Goal: Task Accomplishment & Management: Manage account settings

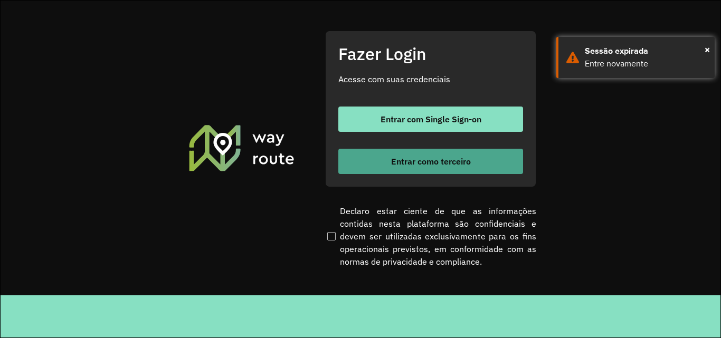
click at [410, 153] on button "Entrar como terceiro" at bounding box center [430, 161] width 185 height 25
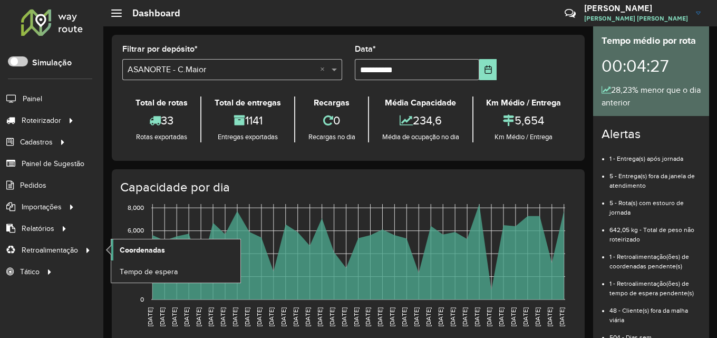
click at [153, 247] on span "Coordenadas" at bounding box center [142, 250] width 45 height 11
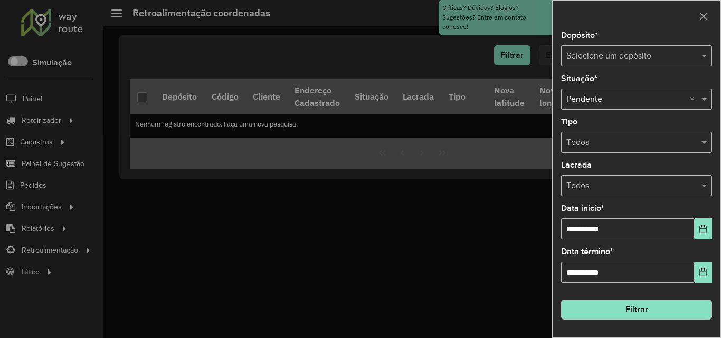
click at [626, 58] on input "text" at bounding box center [625, 56] width 119 height 13
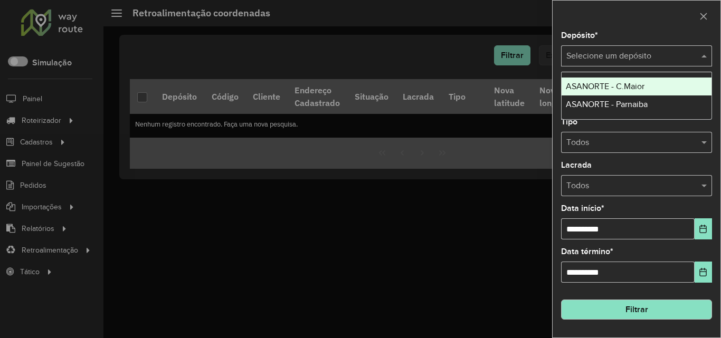
click at [637, 88] on span "ASANORTE - C.Maior" at bounding box center [604, 86] width 79 height 9
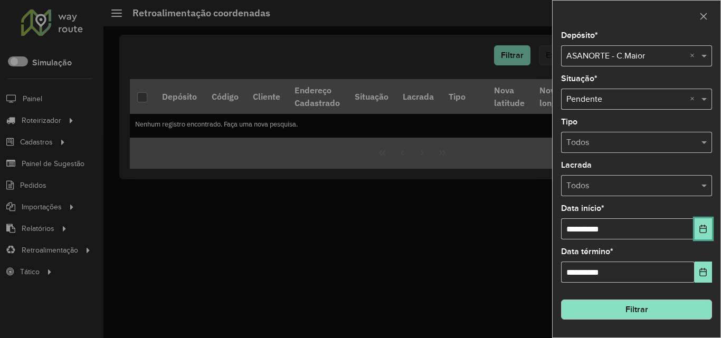
click at [706, 227] on icon "Choose Date" at bounding box center [702, 229] width 7 height 8
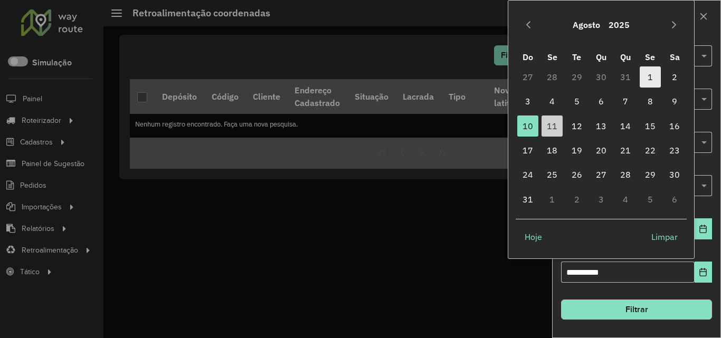
click at [649, 75] on span "1" at bounding box center [649, 76] width 21 height 21
type input "**********"
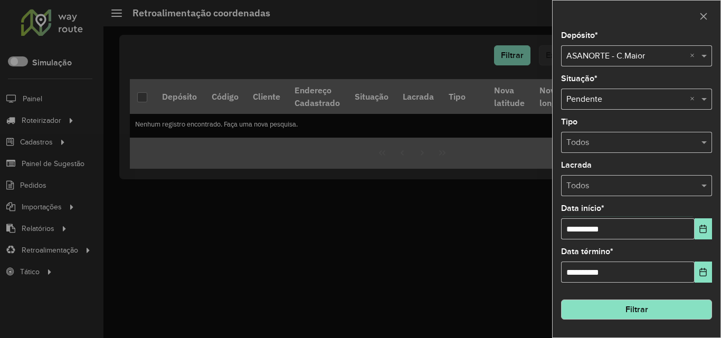
click at [660, 311] on button "Filtrar" at bounding box center [636, 310] width 151 height 20
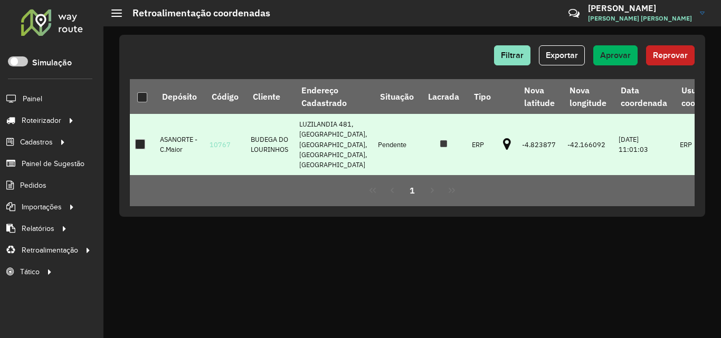
click at [503, 140] on icon at bounding box center [507, 145] width 8 height 14
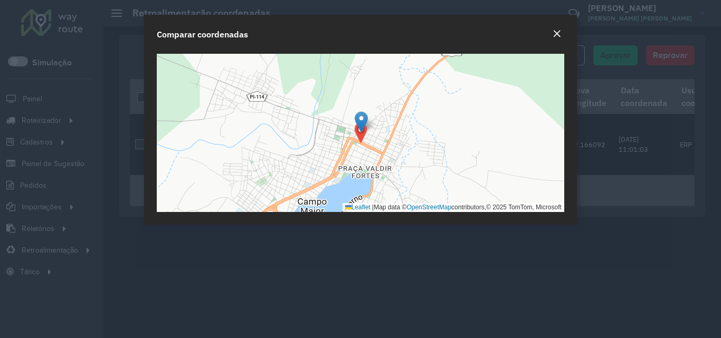
click at [558, 32] on em "Close" at bounding box center [556, 34] width 8 height 8
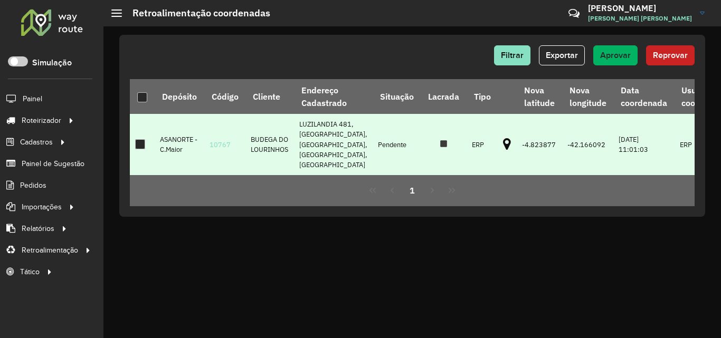
click at [138, 139] on div at bounding box center [140, 144] width 10 height 10
click at [621, 51] on span "Aprovar" at bounding box center [615, 55] width 31 height 9
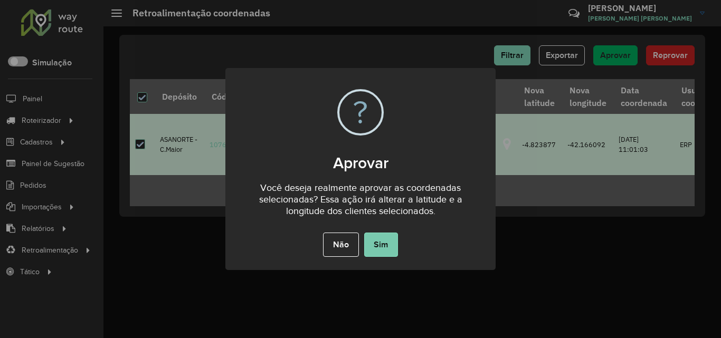
click at [393, 244] on button "Sim" at bounding box center [381, 245] width 34 height 24
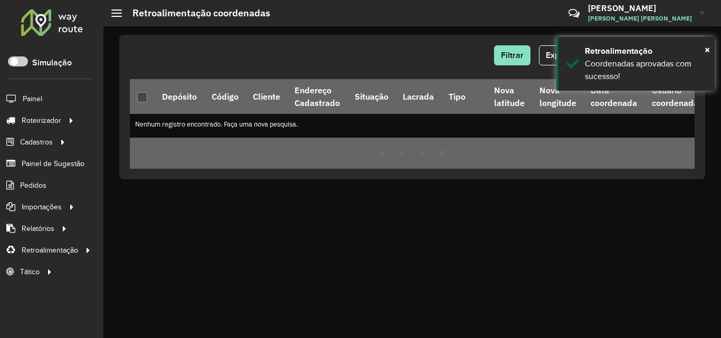
click at [43, 31] on div at bounding box center [52, 21] width 64 height 27
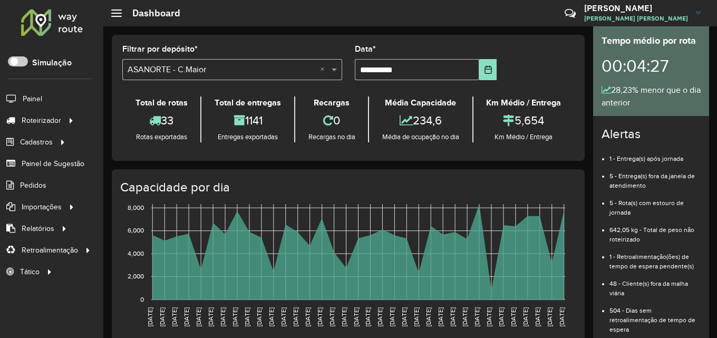
click at [43, 22] on div at bounding box center [52, 21] width 64 height 27
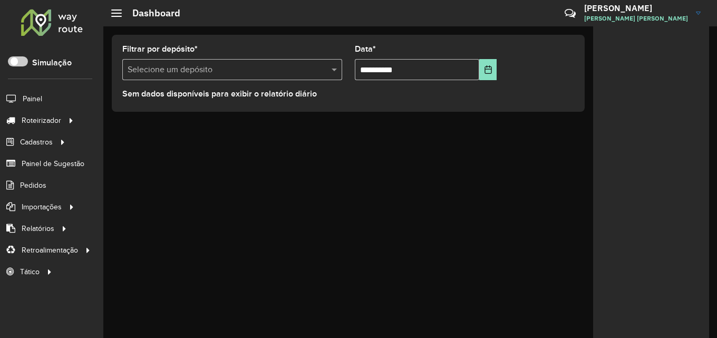
click at [212, 67] on input "text" at bounding box center [222, 70] width 188 height 13
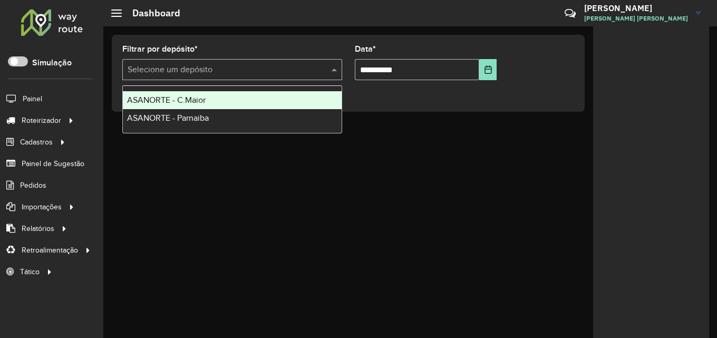
click at [206, 107] on div "ASANORTE - C.Maior" at bounding box center [232, 100] width 219 height 18
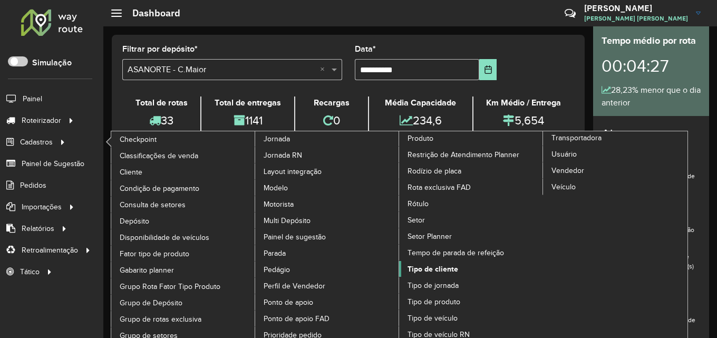
click at [441, 267] on span "Tipo de cliente" at bounding box center [433, 269] width 51 height 11
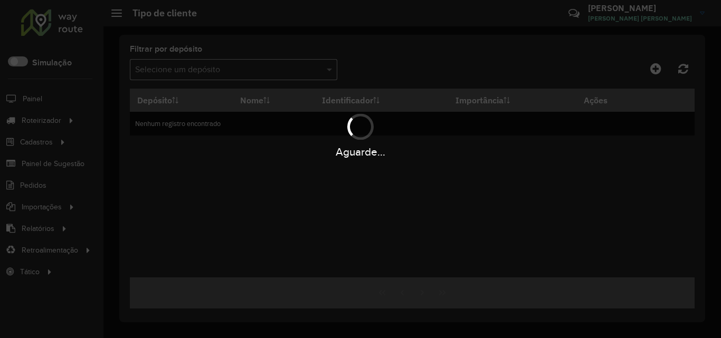
click at [217, 66] on div "Aguarde..." at bounding box center [360, 169] width 721 height 338
click at [234, 69] on div "Aguarde..." at bounding box center [360, 169] width 721 height 338
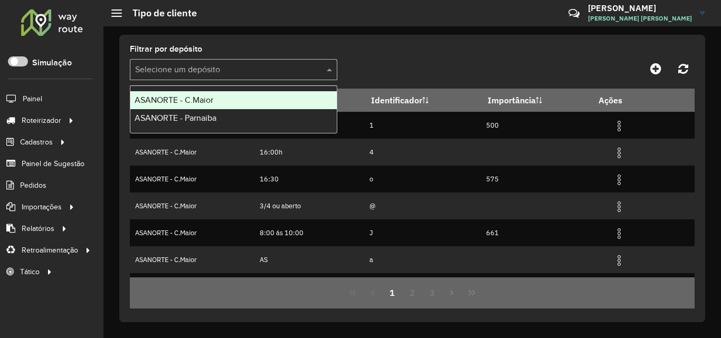
click at [231, 64] on input "text" at bounding box center [223, 70] width 176 height 13
click at [204, 102] on span "ASANORTE - C.Maior" at bounding box center [174, 99] width 79 height 9
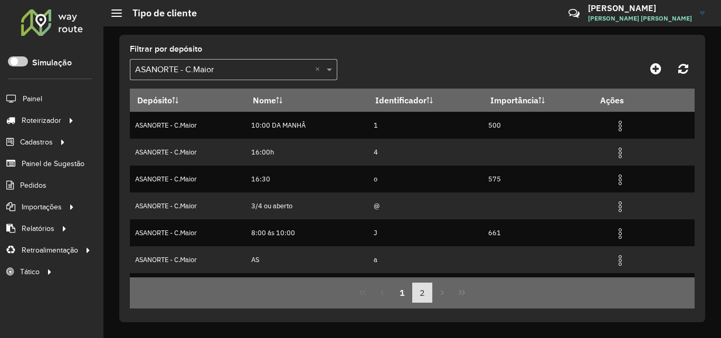
click at [424, 295] on button "2" at bounding box center [422, 293] width 20 height 20
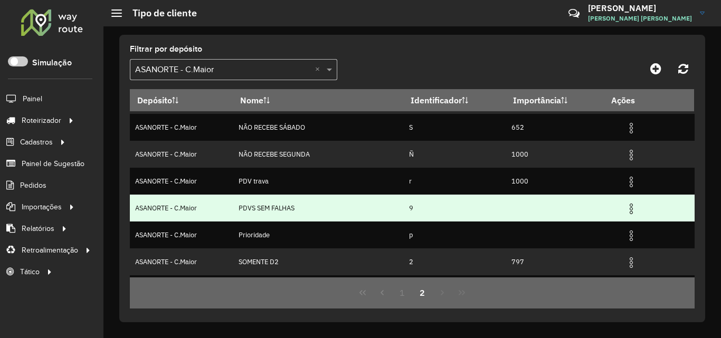
scroll to position [130, 0]
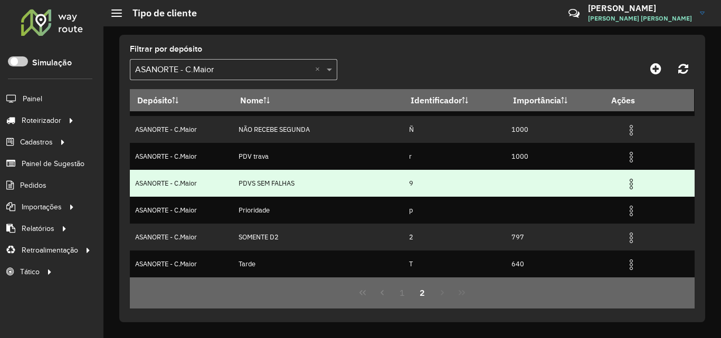
click at [633, 182] on img at bounding box center [631, 184] width 13 height 13
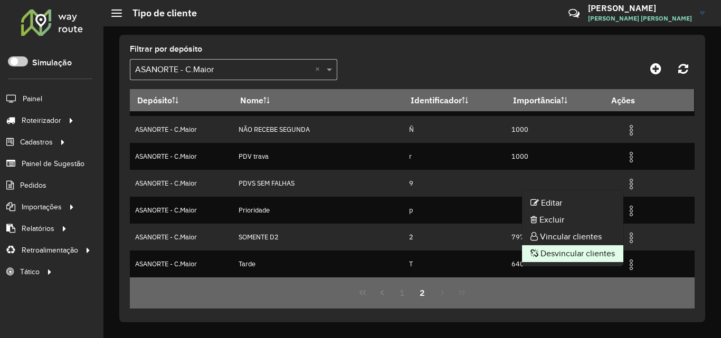
click at [574, 250] on li "Desvincular clientes" at bounding box center [572, 253] width 101 height 17
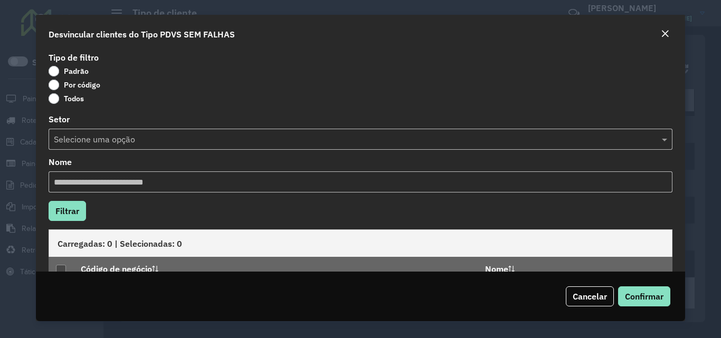
click at [73, 87] on label "Por código" at bounding box center [75, 85] width 52 height 11
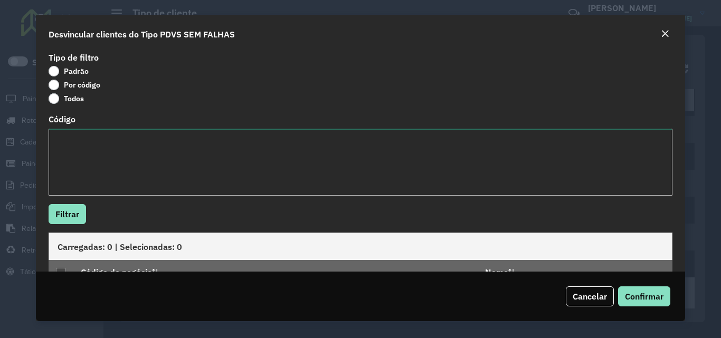
click at [100, 161] on textarea "Código" at bounding box center [360, 162] width 623 height 67
paste textarea "* ** *** *** *** *** *** *** *** **** **** **** **** **** **** **** **** **** *…"
type textarea "* ** *** *** *** *** *** *** *** **** **** **** **** **** **** **** **** **** *…"
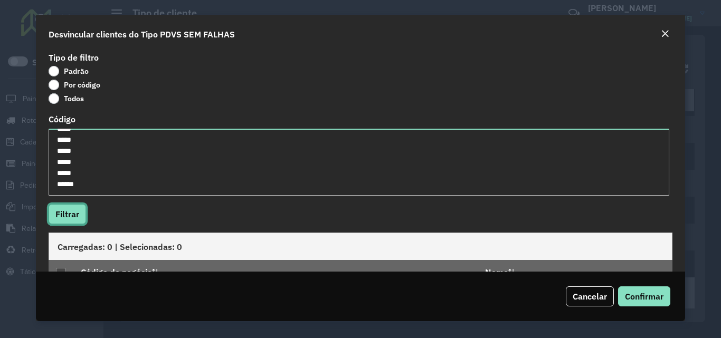
click at [78, 210] on button "Filtrar" at bounding box center [67, 214] width 37 height 20
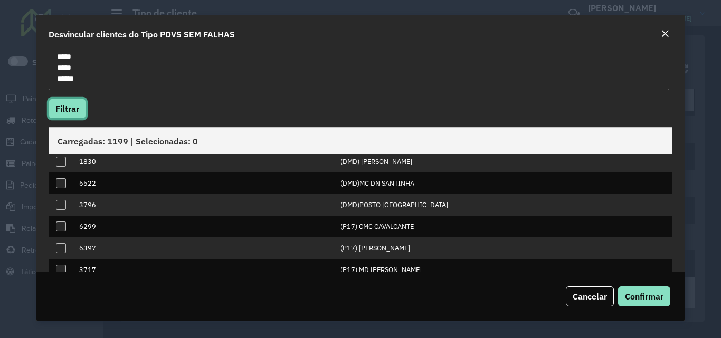
scroll to position [0, 0]
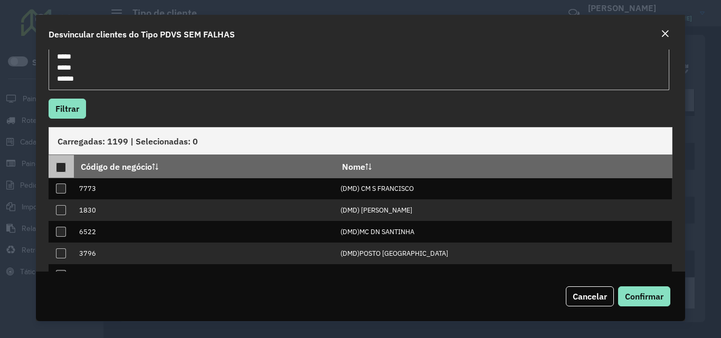
click at [62, 167] on div at bounding box center [61, 167] width 10 height 10
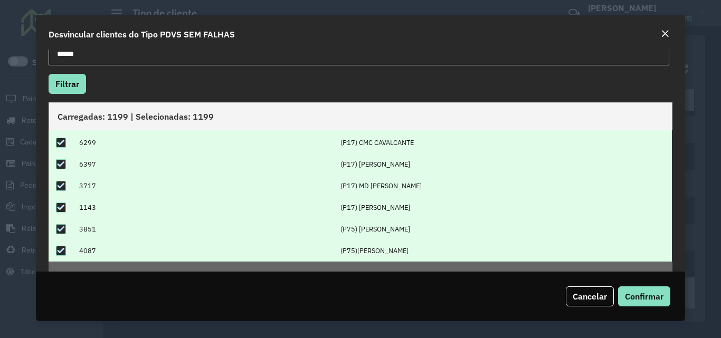
scroll to position [164, 0]
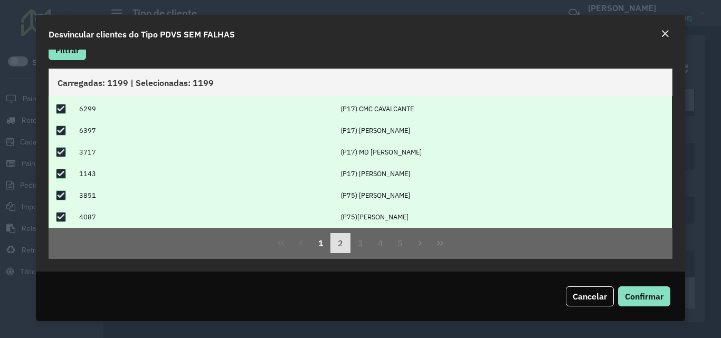
click at [347, 242] on button "2" at bounding box center [340, 243] width 20 height 20
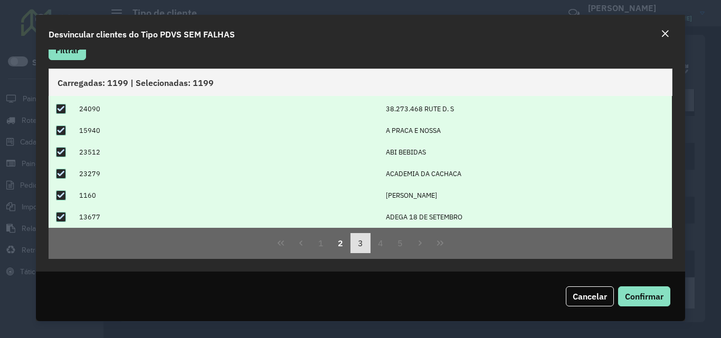
click at [357, 243] on button "3" at bounding box center [360, 243] width 20 height 20
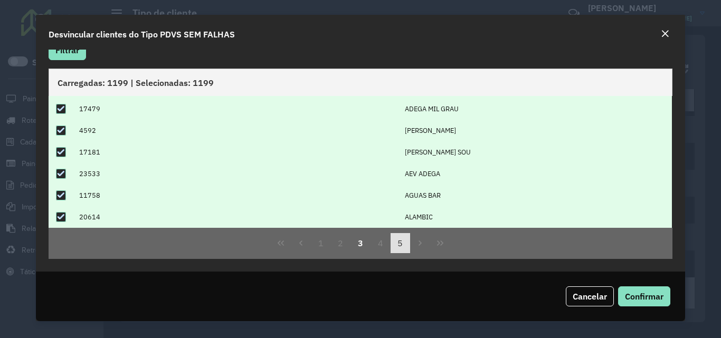
click at [383, 245] on button "4" at bounding box center [380, 243] width 20 height 20
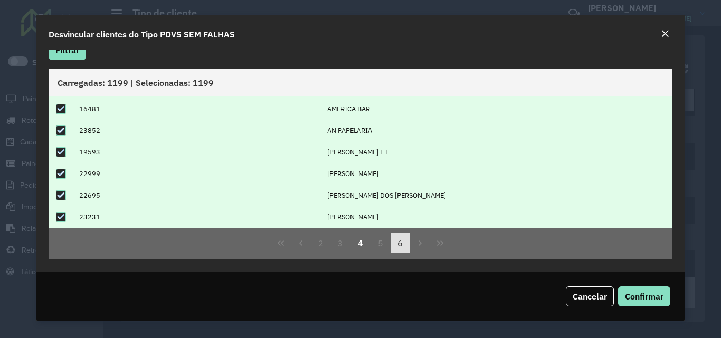
click at [401, 244] on button "6" at bounding box center [400, 243] width 20 height 20
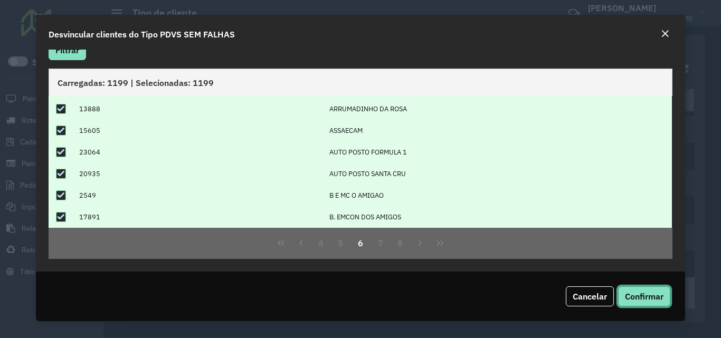
click at [638, 297] on span "Confirmar" at bounding box center [644, 296] width 39 height 11
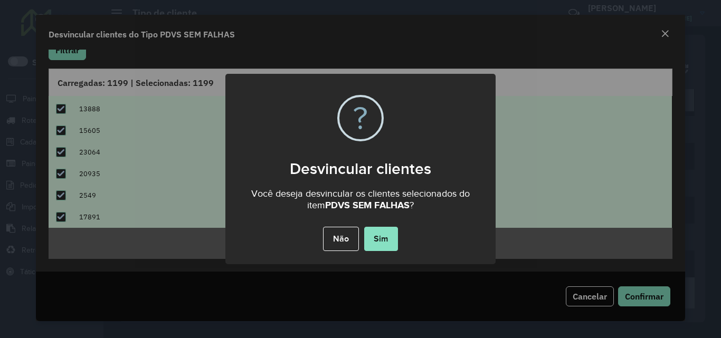
click at [381, 240] on button "Sim" at bounding box center [381, 239] width 34 height 24
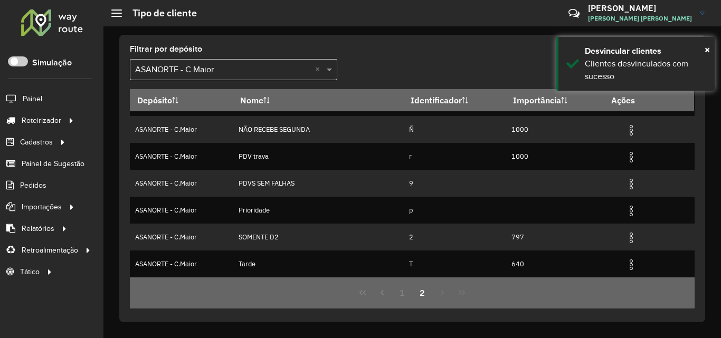
click at [41, 26] on div at bounding box center [52, 21] width 64 height 27
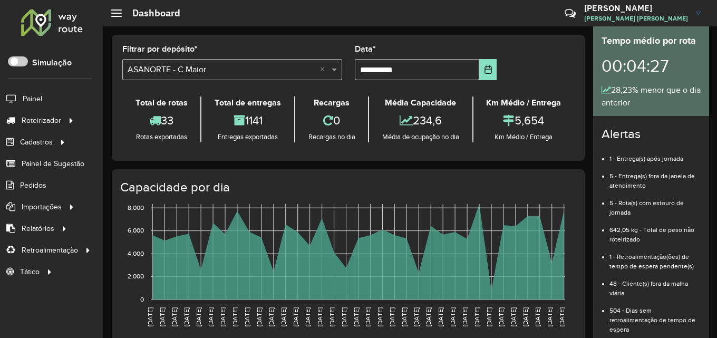
click at [50, 32] on div at bounding box center [52, 21] width 64 height 27
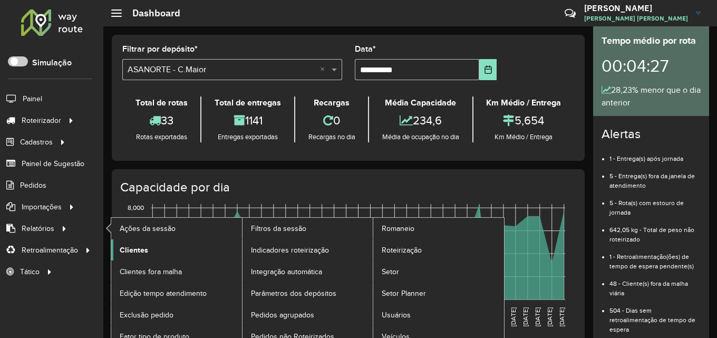
click at [136, 250] on span "Clientes" at bounding box center [134, 250] width 28 height 11
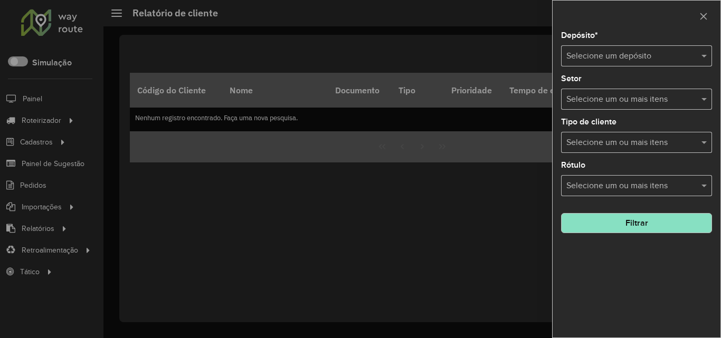
click at [632, 59] on input "text" at bounding box center [625, 56] width 119 height 13
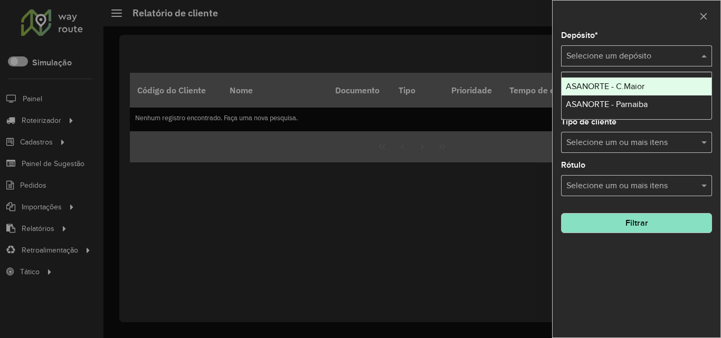
click at [636, 82] on span "ASANORTE - C.Maior" at bounding box center [604, 86] width 79 height 9
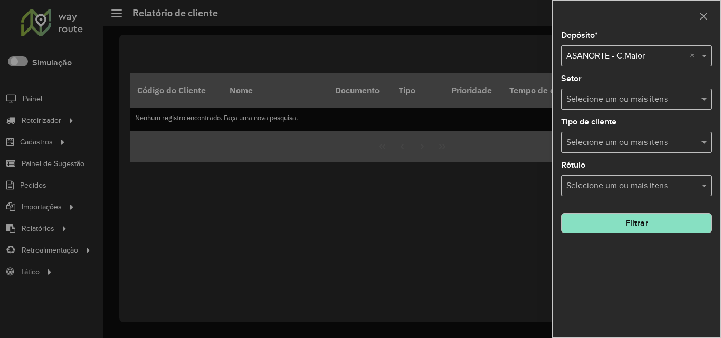
click at [660, 222] on button "Filtrar" at bounding box center [636, 223] width 151 height 20
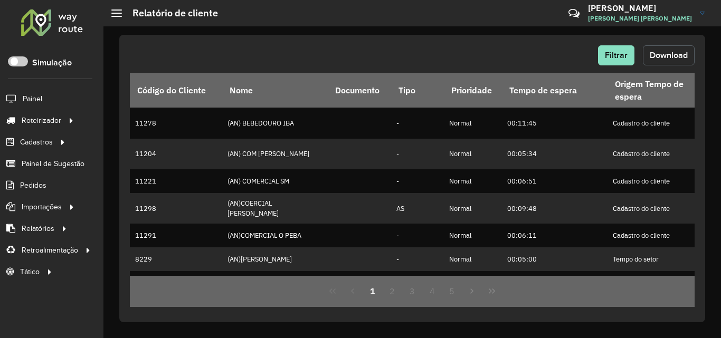
click at [671, 53] on span "Download" at bounding box center [668, 55] width 38 height 9
click at [47, 24] on div at bounding box center [52, 21] width 64 height 27
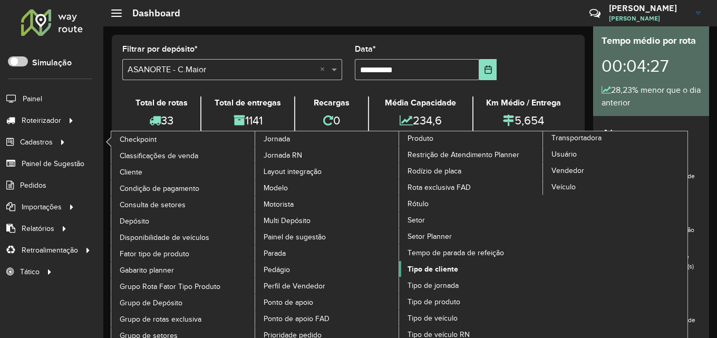
click at [446, 273] on span "Tipo de cliente" at bounding box center [433, 269] width 51 height 11
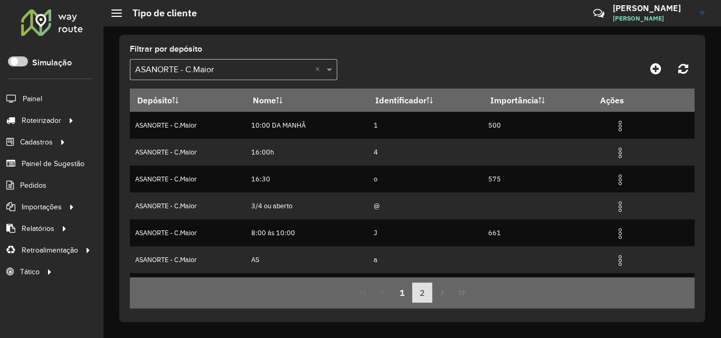
drag, startPoint x: 426, startPoint y: 294, endPoint x: 428, endPoint y: 287, distance: 7.0
click at [427, 294] on button "2" at bounding box center [422, 293] width 20 height 20
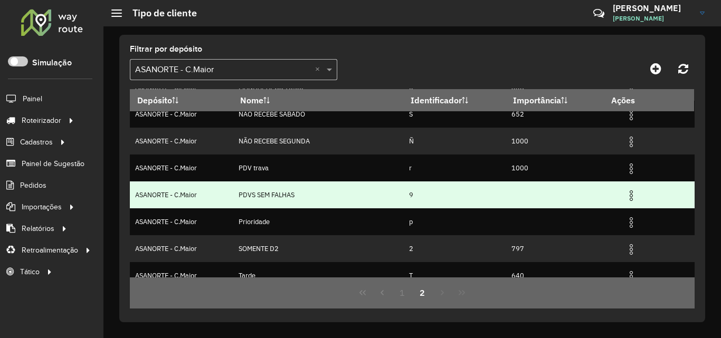
scroll to position [130, 0]
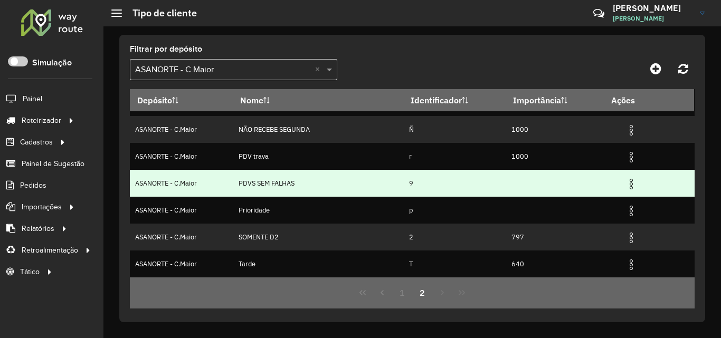
click at [630, 184] on img at bounding box center [631, 184] width 13 height 13
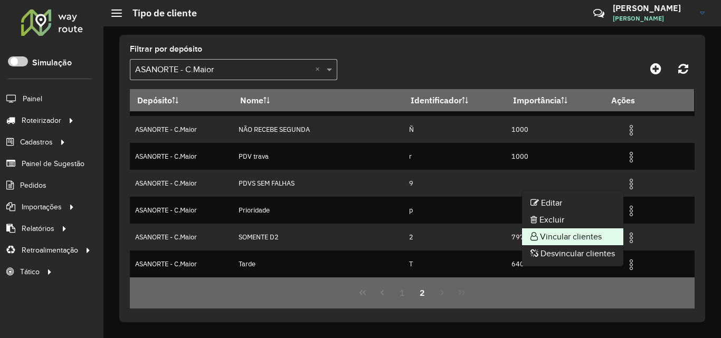
click at [580, 235] on li "Vincular clientes" at bounding box center [572, 236] width 101 height 17
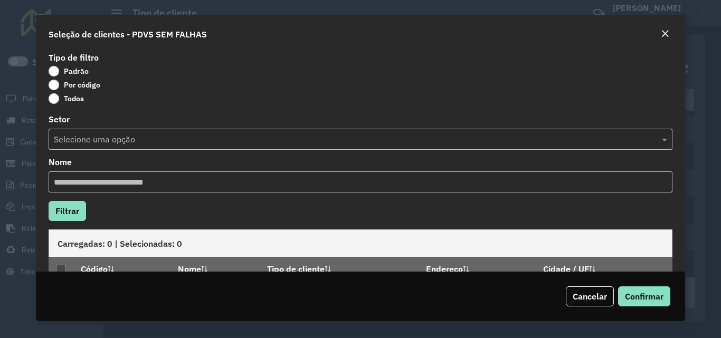
click at [70, 84] on label "Por código" at bounding box center [75, 85] width 52 height 11
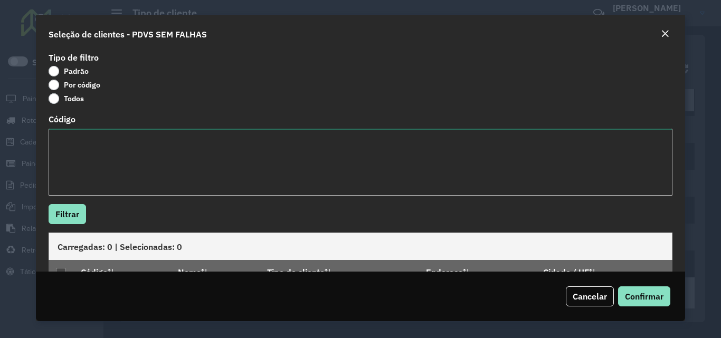
click at [151, 148] on textarea "Código" at bounding box center [360, 162] width 623 height 67
paste textarea "*** *** *** *** *** *** *** *** **** **** **** **** **** **** **** **** **** **…"
type textarea "*** *** *** *** *** *** *** *** **** **** **** **** **** **** **** **** **** **…"
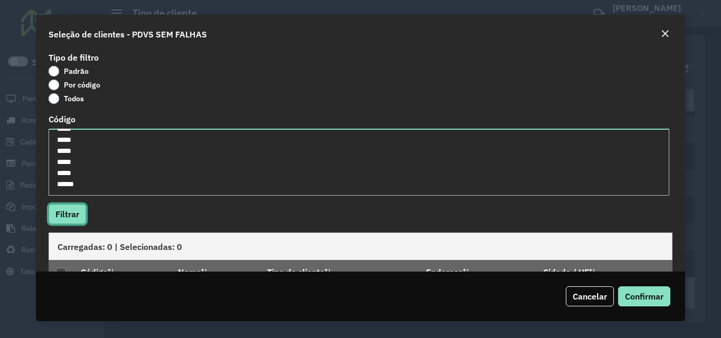
click at [66, 218] on button "Filtrar" at bounding box center [67, 214] width 37 height 20
click at [63, 270] on div at bounding box center [61, 273] width 10 height 10
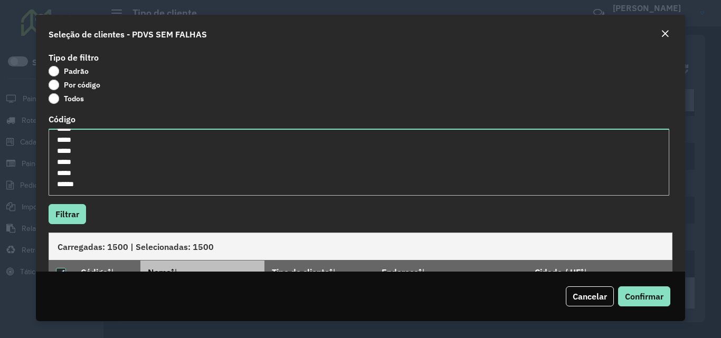
scroll to position [53, 0]
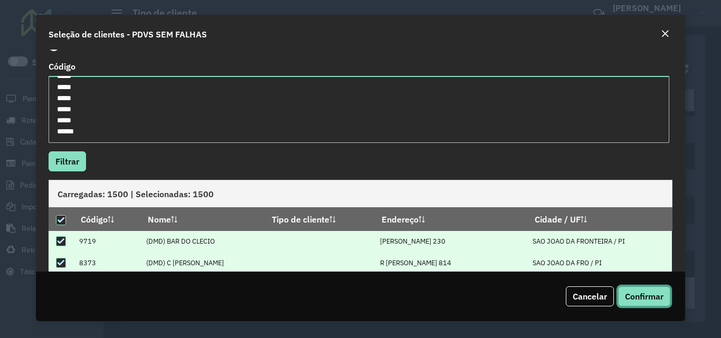
click at [661, 293] on span "Confirmar" at bounding box center [644, 296] width 39 height 11
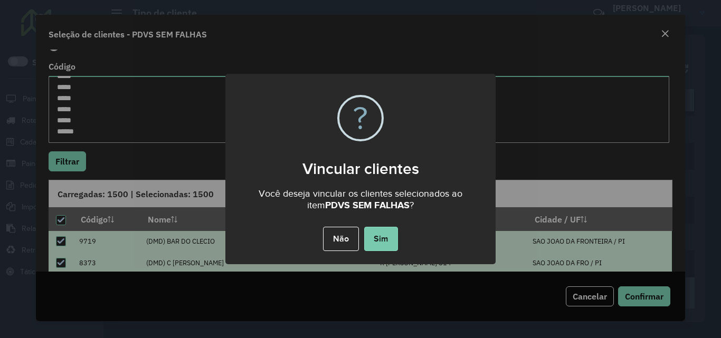
click at [380, 238] on button "Sim" at bounding box center [381, 239] width 34 height 24
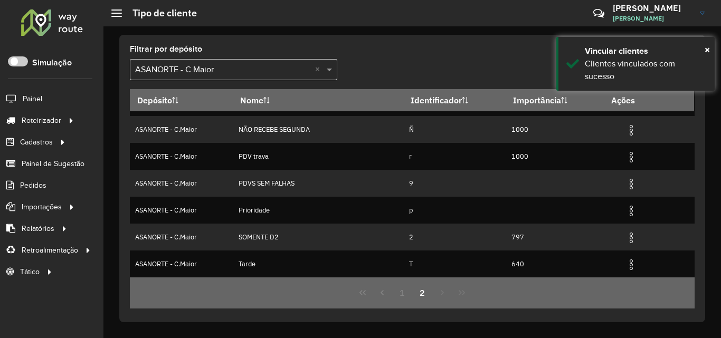
click at [45, 15] on div at bounding box center [52, 21] width 64 height 27
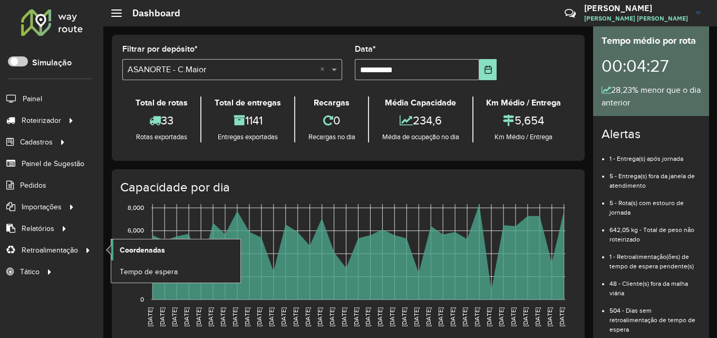
click at [147, 246] on span "Coordenadas" at bounding box center [142, 250] width 45 height 11
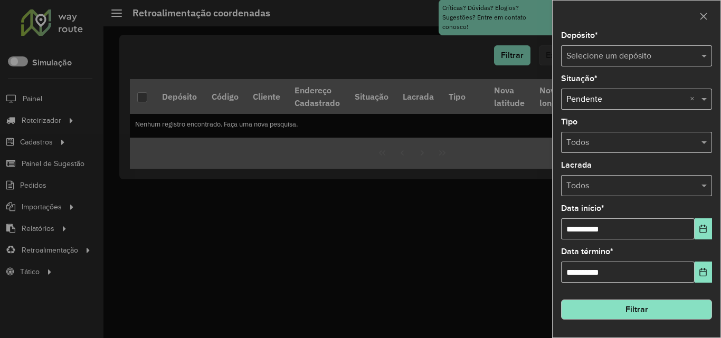
click at [647, 49] on div "Selecione um depósito" at bounding box center [636, 55] width 151 height 21
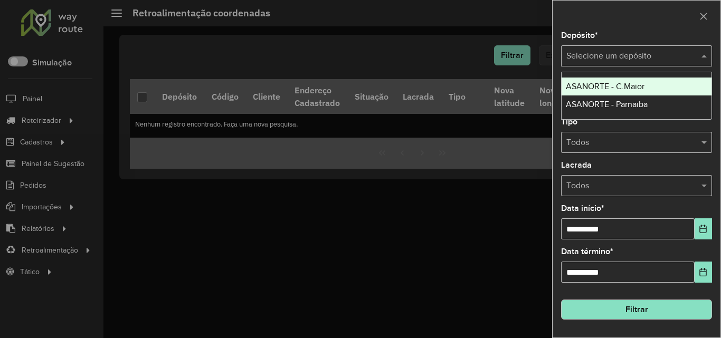
click at [640, 80] on div "ASANORTE - C.Maior" at bounding box center [636, 87] width 150 height 18
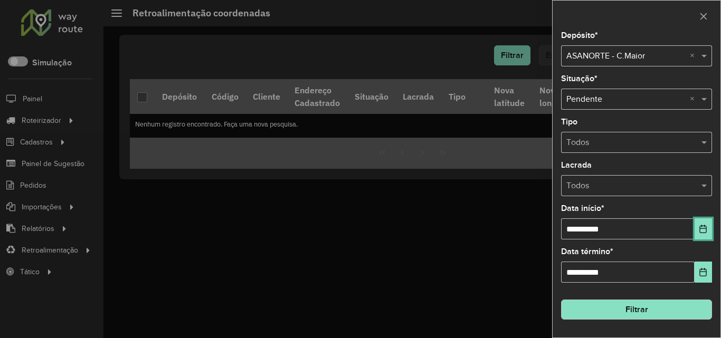
click at [706, 235] on button "Choose Date" at bounding box center [702, 228] width 17 height 21
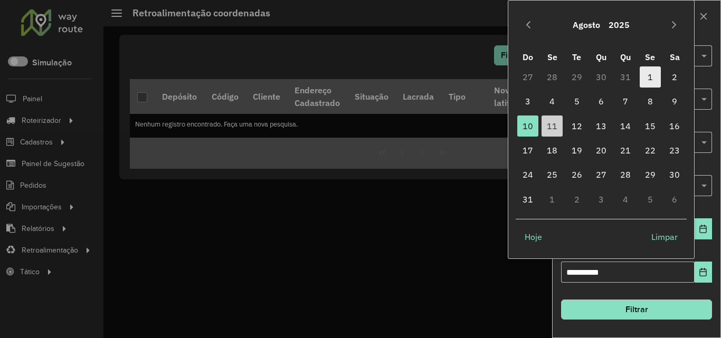
click at [659, 80] on span "1" at bounding box center [649, 76] width 21 height 21
type input "**********"
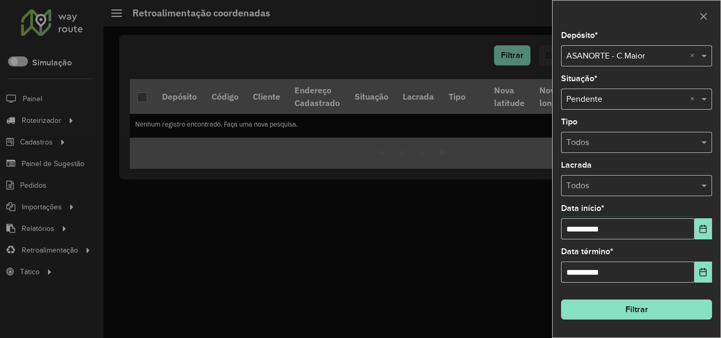
click at [652, 320] on button "Filtrar" at bounding box center [636, 310] width 151 height 20
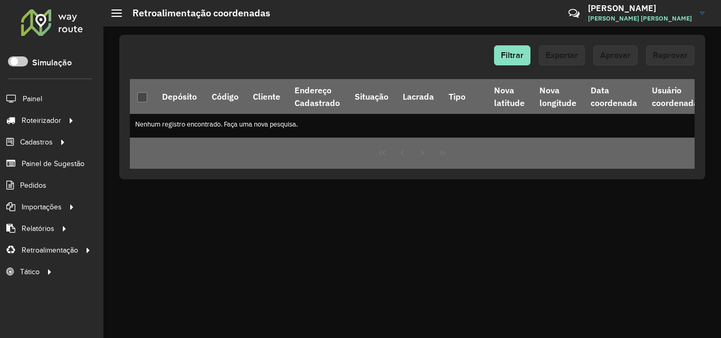
click at [44, 21] on div at bounding box center [52, 21] width 64 height 27
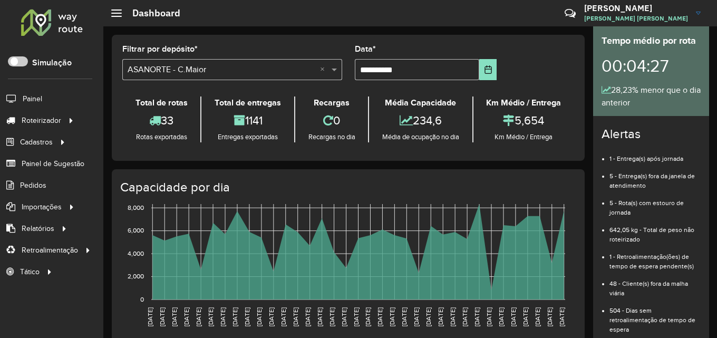
click at [31, 15] on div at bounding box center [52, 21] width 64 height 27
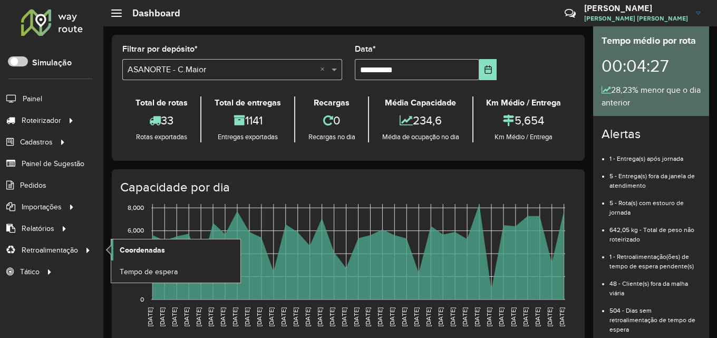
click at [149, 252] on span "Coordenadas" at bounding box center [142, 250] width 45 height 11
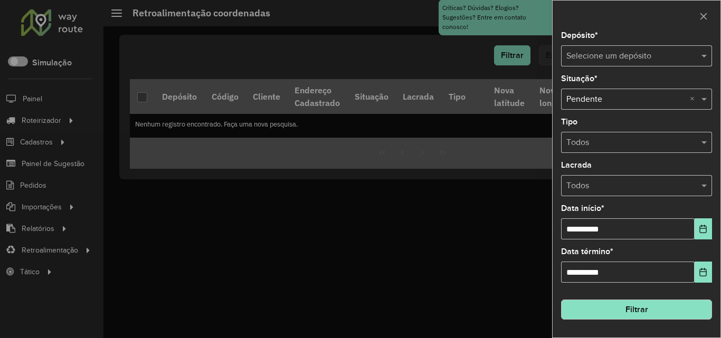
click at [60, 41] on div at bounding box center [360, 169] width 721 height 338
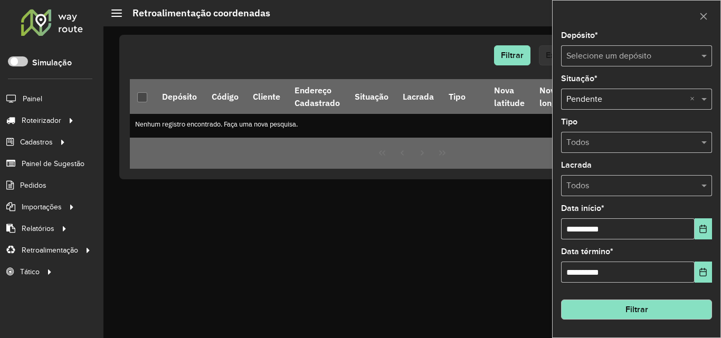
click at [44, 27] on div at bounding box center [52, 21] width 64 height 27
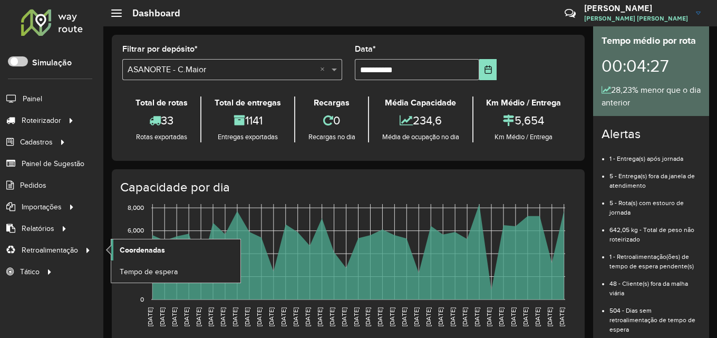
click at [151, 247] on span "Coordenadas" at bounding box center [142, 250] width 45 height 11
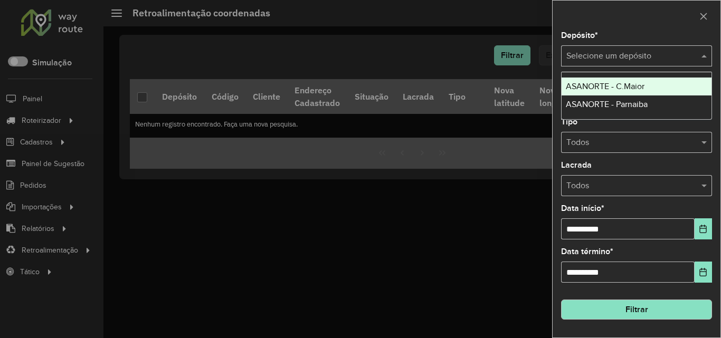
click at [655, 54] on input "text" at bounding box center [625, 56] width 119 height 13
click at [651, 85] on div "ASANORTE - C.Maior" at bounding box center [636, 87] width 150 height 18
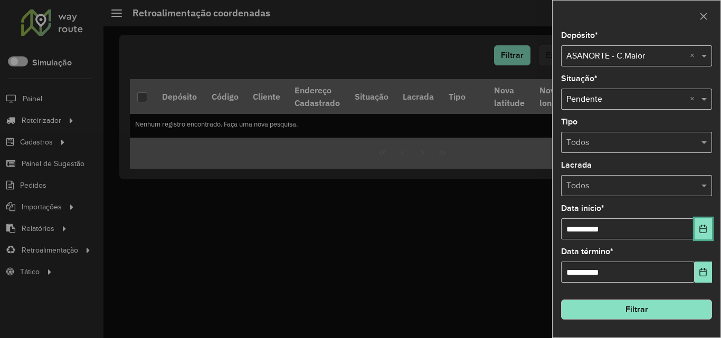
click at [700, 225] on icon "Choose Date" at bounding box center [702, 229] width 8 height 8
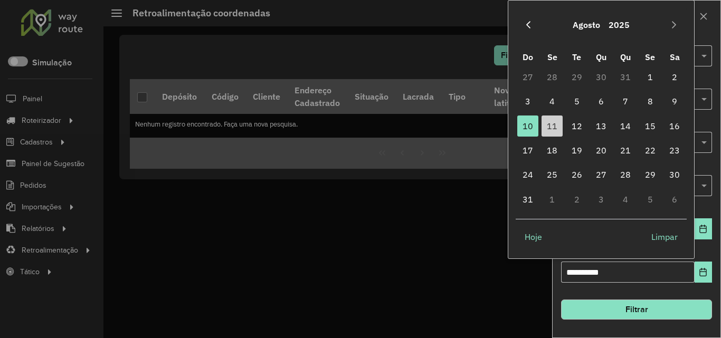
click at [530, 18] on button "Previous Month" at bounding box center [528, 24] width 17 height 17
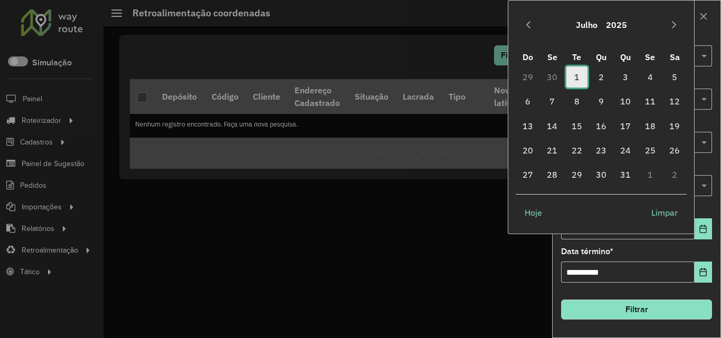
click at [573, 82] on span "1" at bounding box center [576, 76] width 21 height 21
type input "**********"
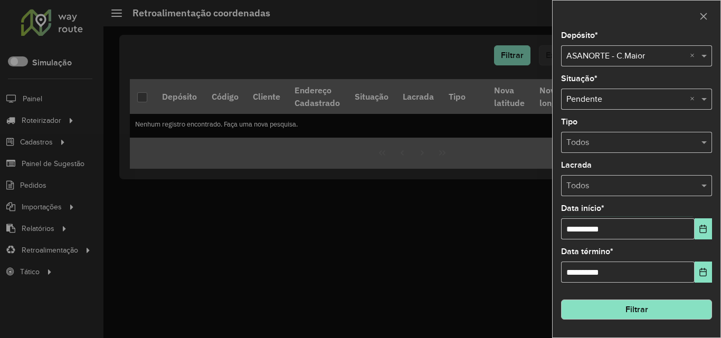
click at [665, 305] on button "Filtrar" at bounding box center [636, 310] width 151 height 20
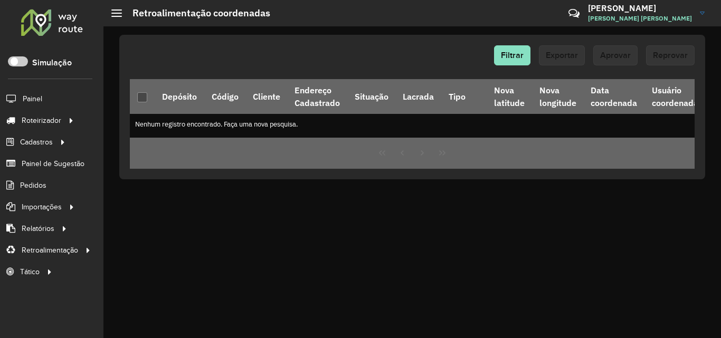
click at [40, 24] on div at bounding box center [52, 21] width 64 height 27
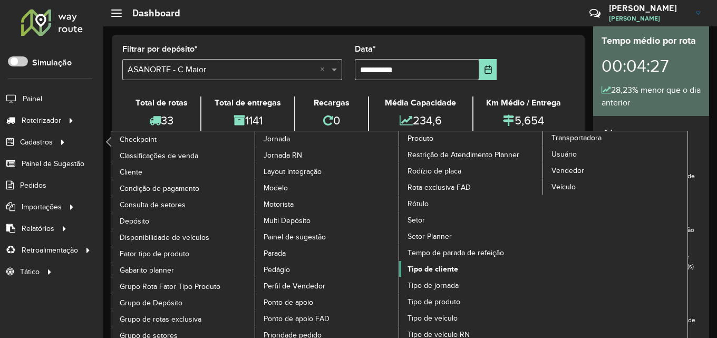
click at [437, 268] on span "Tipo de cliente" at bounding box center [433, 269] width 51 height 11
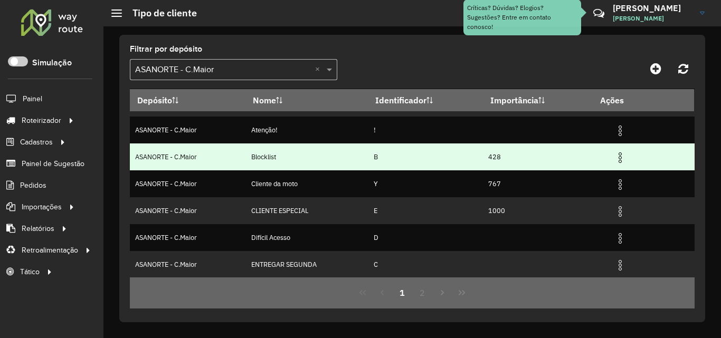
scroll to position [157, 0]
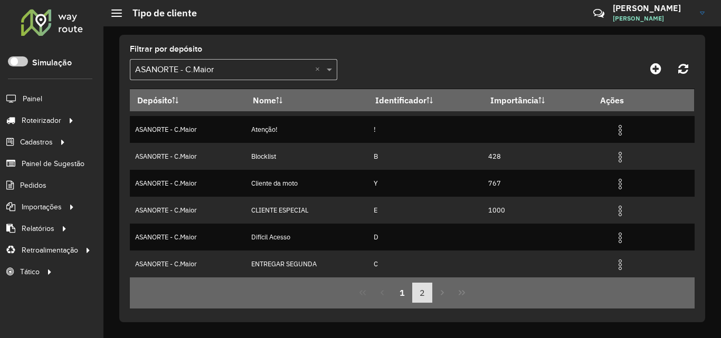
click at [422, 296] on button "2" at bounding box center [422, 293] width 20 height 20
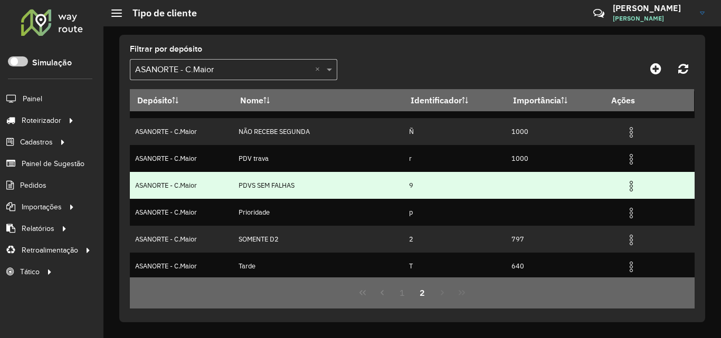
scroll to position [130, 0]
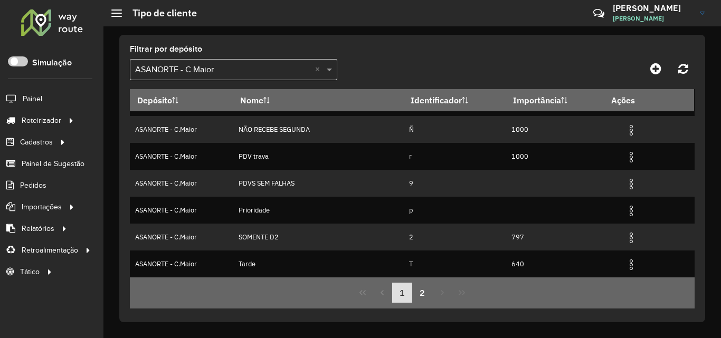
click at [410, 294] on button "1" at bounding box center [402, 293] width 20 height 20
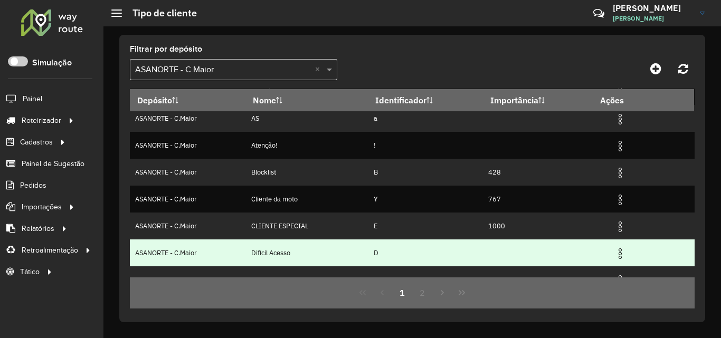
scroll to position [157, 0]
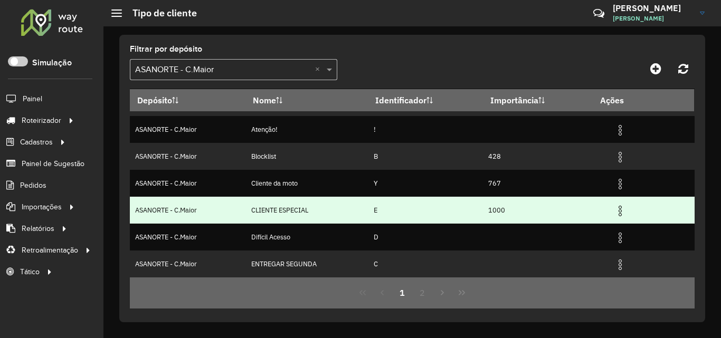
click at [618, 212] on img at bounding box center [619, 211] width 13 height 13
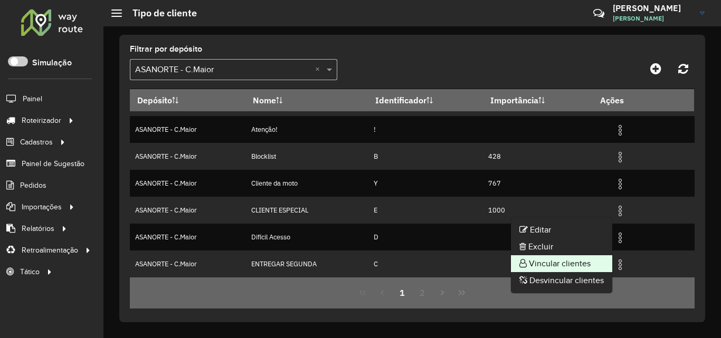
click at [549, 265] on li "Vincular clientes" at bounding box center [561, 263] width 101 height 17
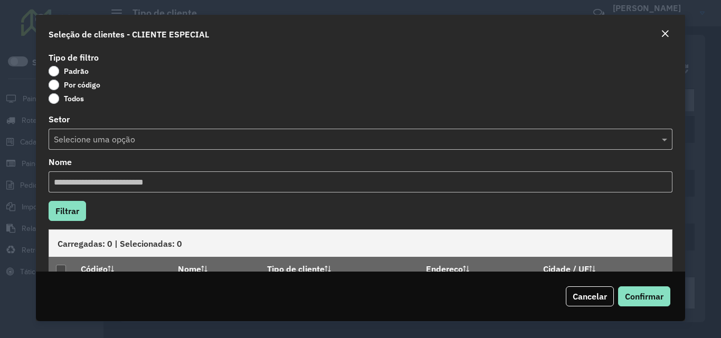
click at [59, 84] on label "Por código" at bounding box center [75, 85] width 52 height 11
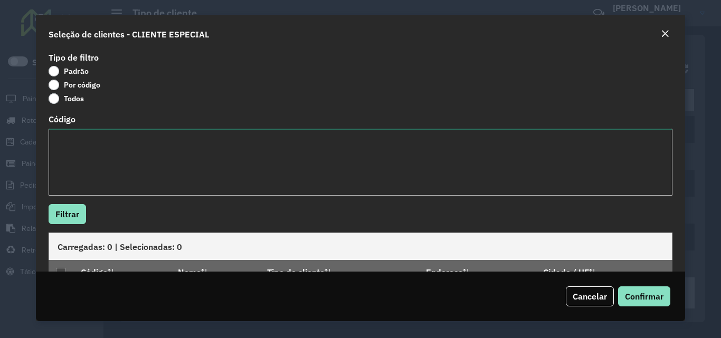
click at [164, 161] on textarea "Código" at bounding box center [360, 162] width 623 height 67
type textarea "***** ***** ***** *****"
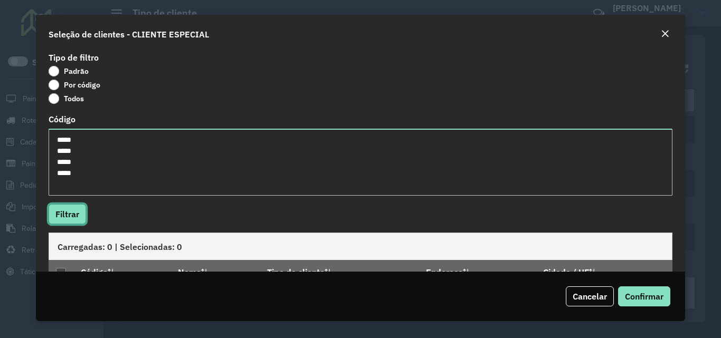
click at [71, 214] on button "Filtrar" at bounding box center [67, 214] width 37 height 20
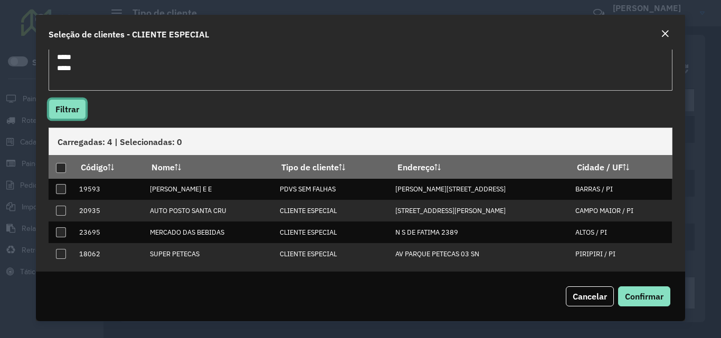
scroll to position [105, 0]
click at [61, 165] on div at bounding box center [61, 167] width 10 height 10
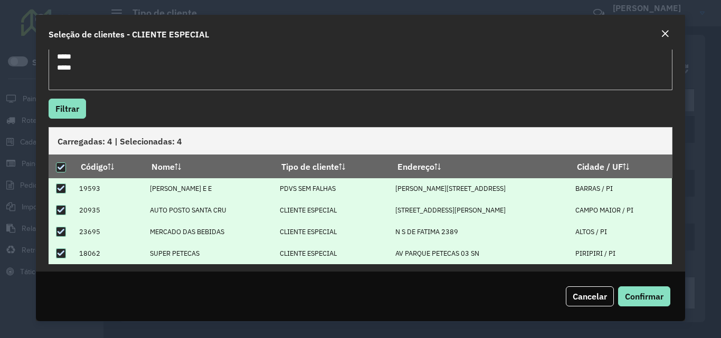
click at [662, 308] on div "Cancelar Confirmar" at bounding box center [360, 297] width 648 height 50
click at [652, 297] on span "Confirmar" at bounding box center [644, 296] width 39 height 11
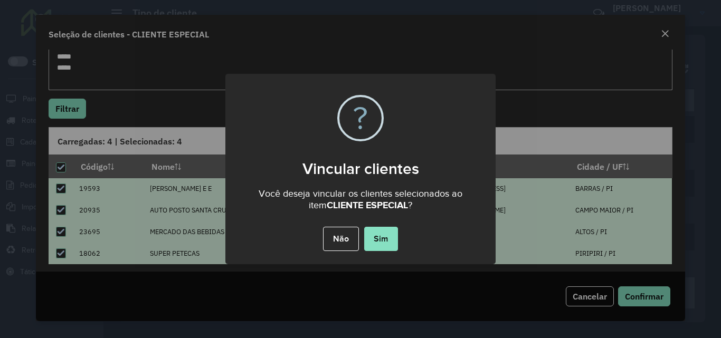
click at [401, 235] on div "Não No Sim" at bounding box center [360, 239] width 270 height 30
click at [388, 239] on button "Sim" at bounding box center [381, 239] width 34 height 24
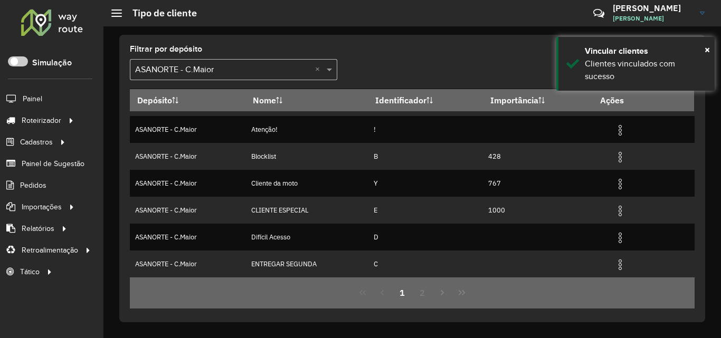
click at [24, 24] on div at bounding box center [52, 21] width 64 height 27
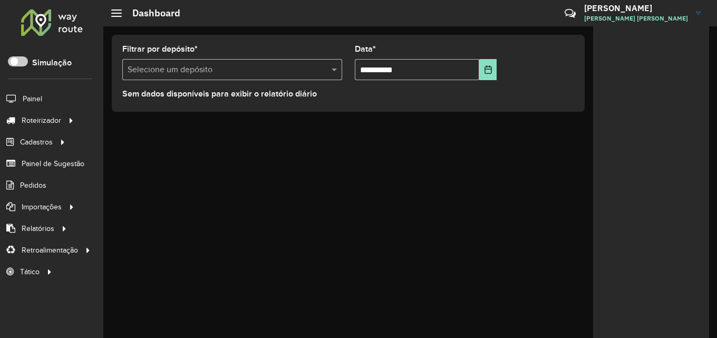
click at [184, 69] on input "text" at bounding box center [222, 70] width 188 height 13
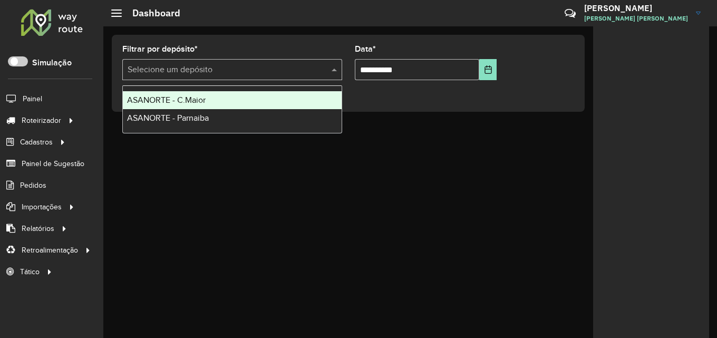
click at [187, 102] on span "ASANORTE - C.Maior" at bounding box center [166, 99] width 79 height 9
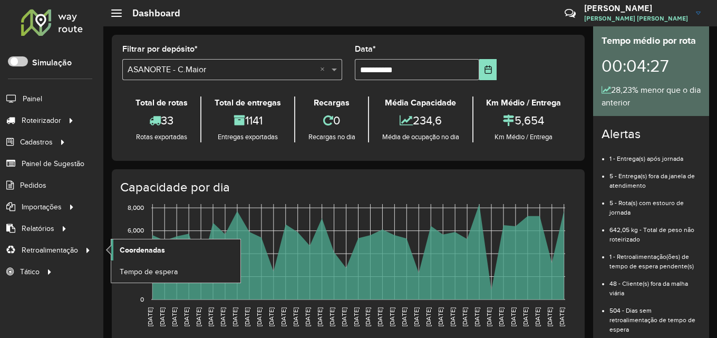
click at [156, 249] on span "Coordenadas" at bounding box center [142, 250] width 45 height 11
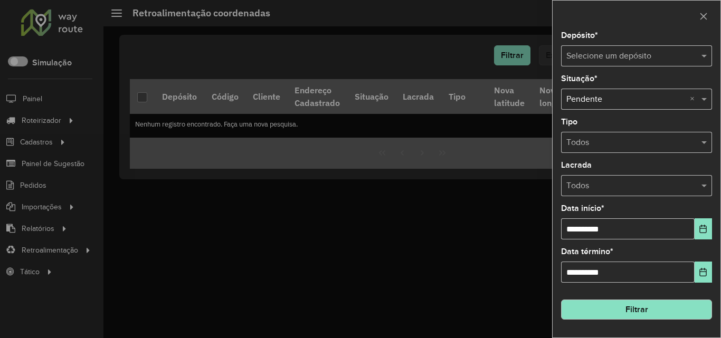
click at [632, 52] on input "text" at bounding box center [625, 56] width 119 height 13
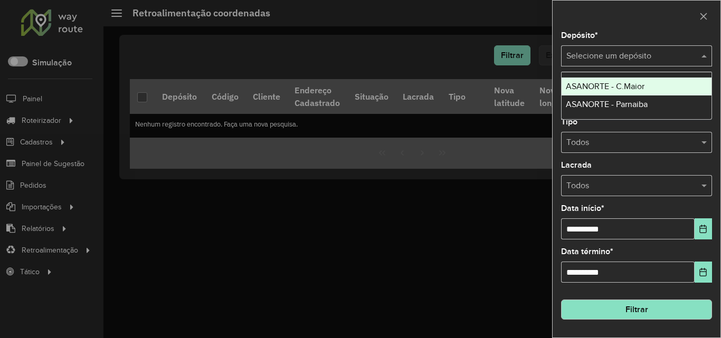
click at [627, 92] on div "ASANORTE - C.Maior" at bounding box center [636, 87] width 150 height 18
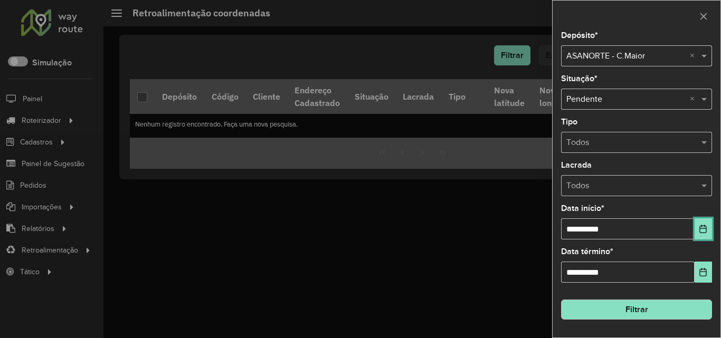
click at [702, 233] on icon "Choose Date" at bounding box center [702, 229] width 7 height 8
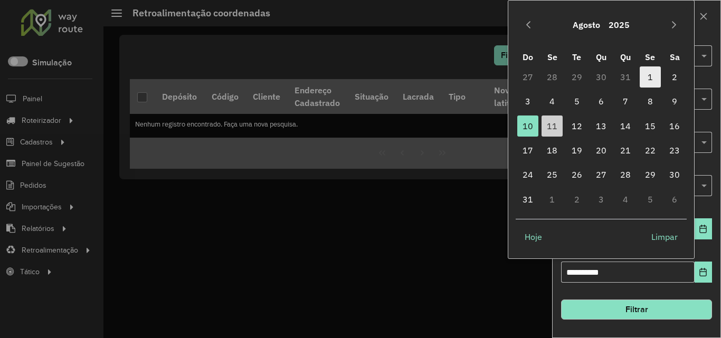
click at [650, 78] on span "1" at bounding box center [649, 76] width 21 height 21
type input "**********"
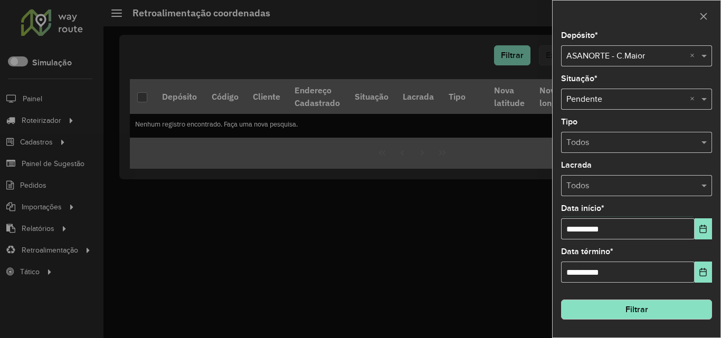
click at [666, 301] on button "Filtrar" at bounding box center [636, 310] width 151 height 20
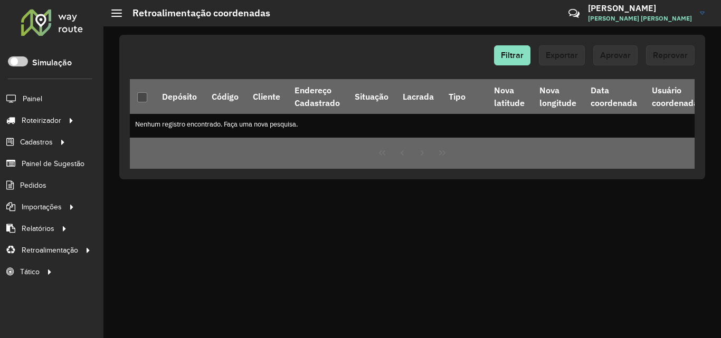
click at [46, 15] on div at bounding box center [52, 21] width 64 height 27
